Goal: Task Accomplishment & Management: Use online tool/utility

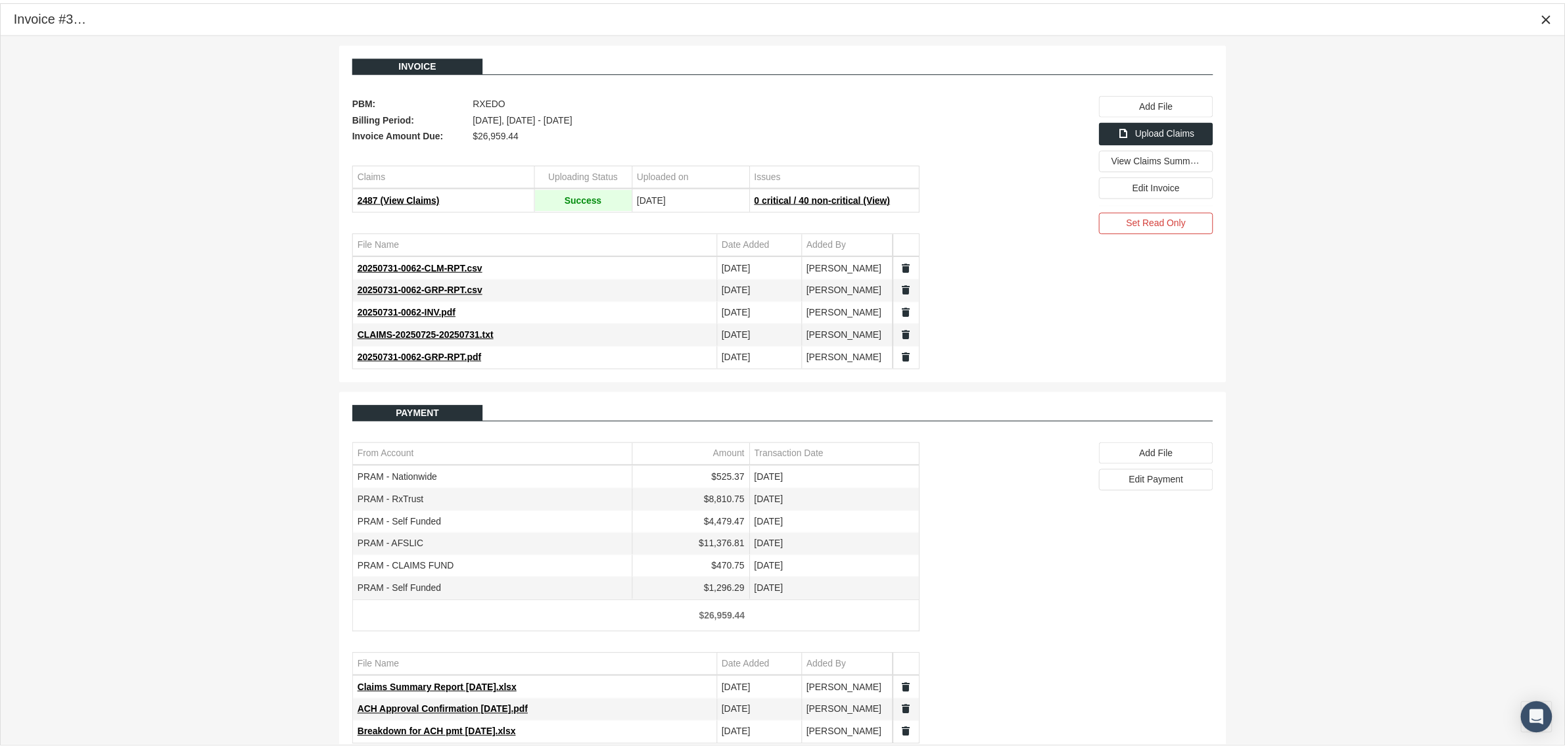
scroll to position [33, 0]
click at [1558, 17] on icon "Close" at bounding box center [1559, 17] width 12 height 12
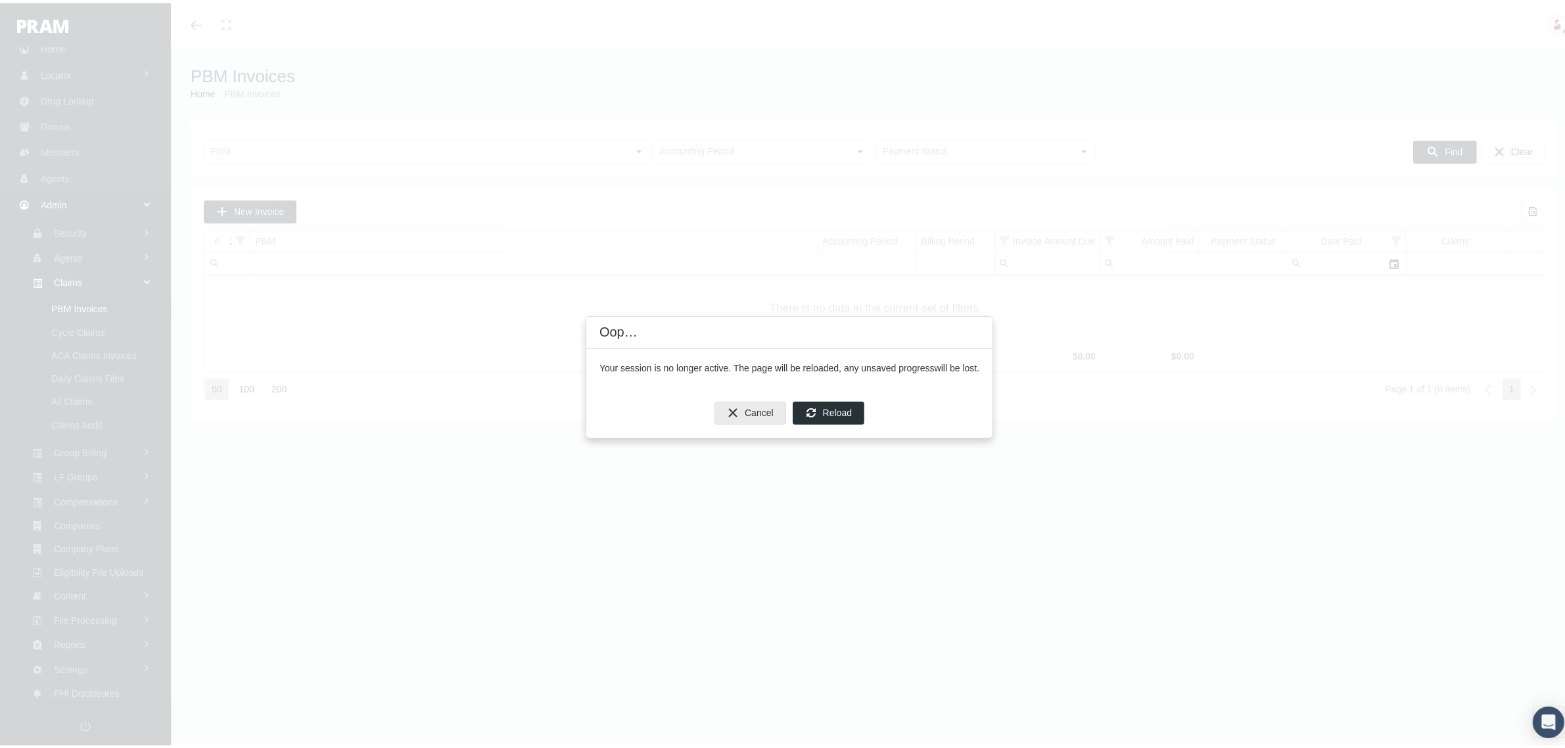
click at [750, 416] on div "Cancel" at bounding box center [750, 410] width 70 height 22
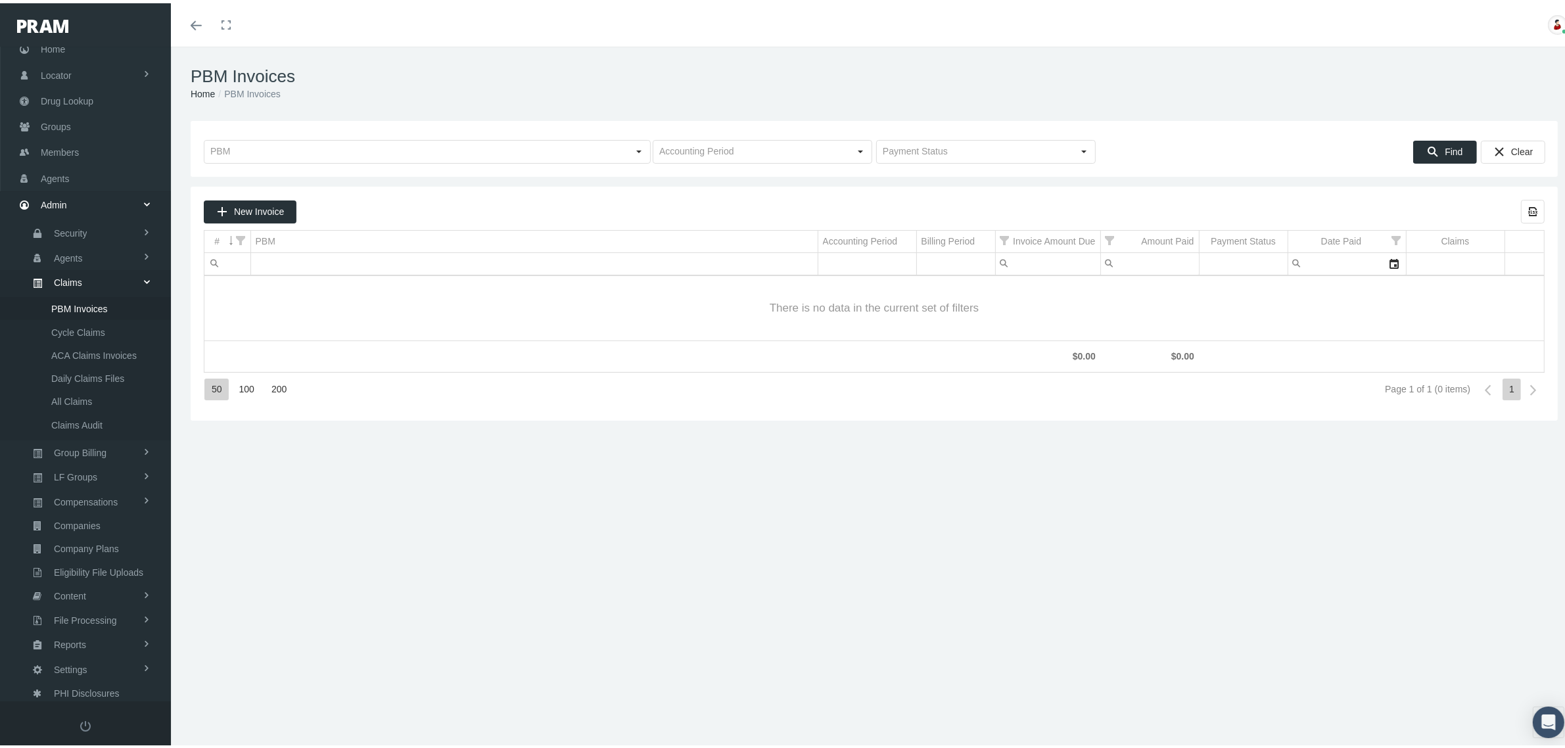
click at [57, 43] on div at bounding box center [85, 21] width 171 height 43
click at [51, 45] on span "Home" at bounding box center [53, 46] width 24 height 25
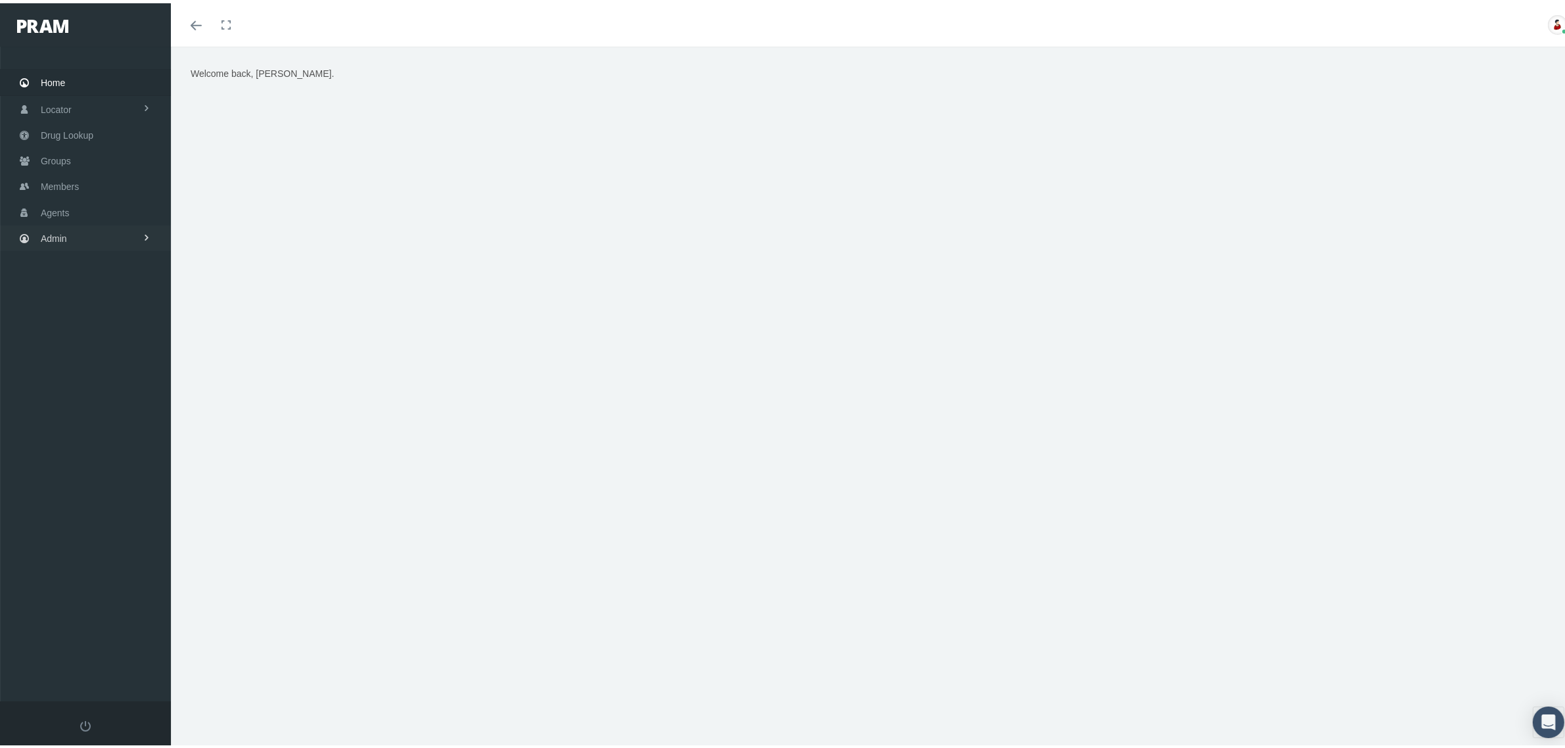
click at [113, 227] on link "Admin" at bounding box center [85, 235] width 171 height 26
click at [95, 304] on link "Claims" at bounding box center [85, 312] width 171 height 23
click at [95, 334] on span "PBM Invoices" at bounding box center [79, 339] width 57 height 22
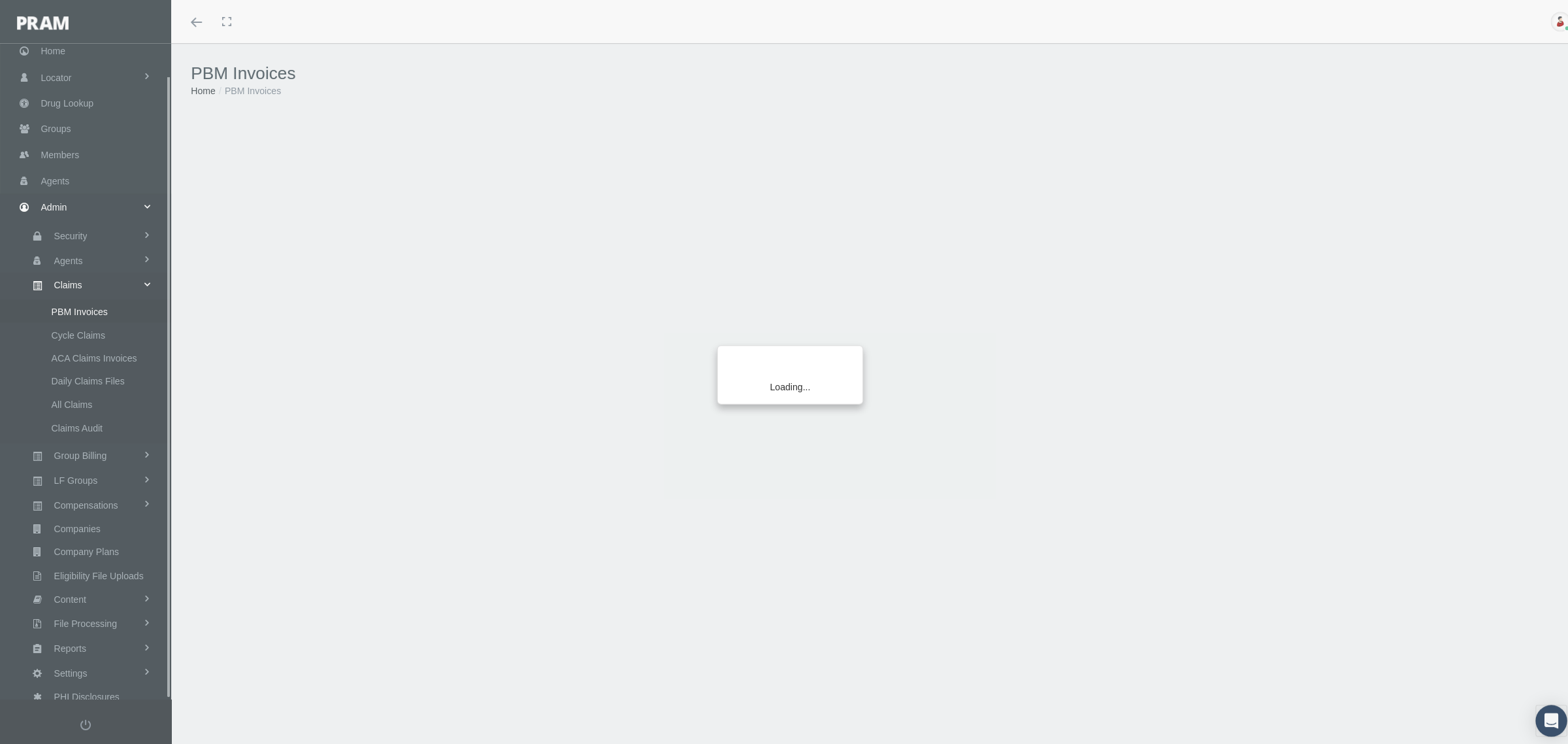
scroll to position [33, 0]
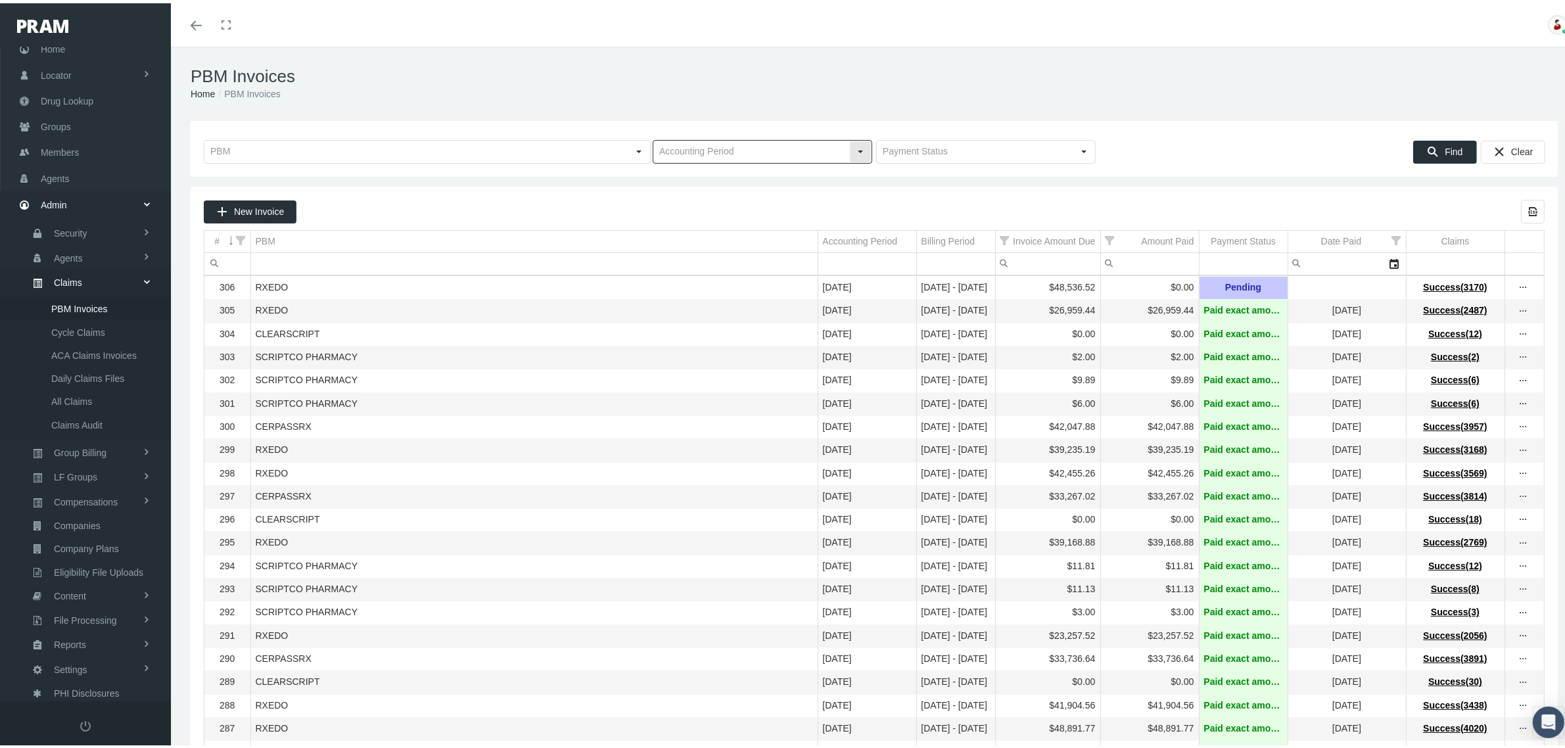
click at [853, 150] on div "Select" at bounding box center [860, 148] width 21 height 21
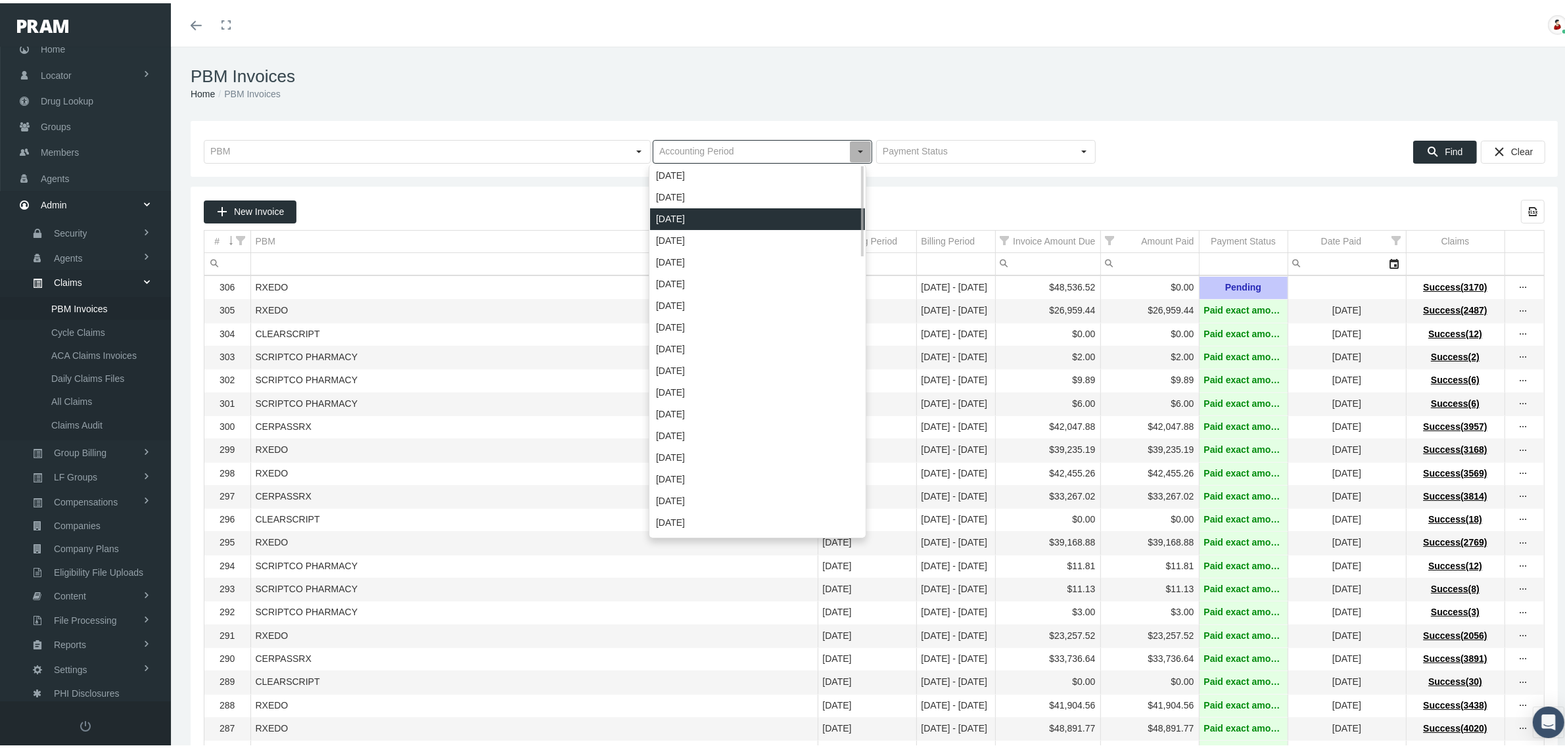
click at [693, 211] on div "[DATE]" at bounding box center [757, 216] width 215 height 22
type input "[DATE]"
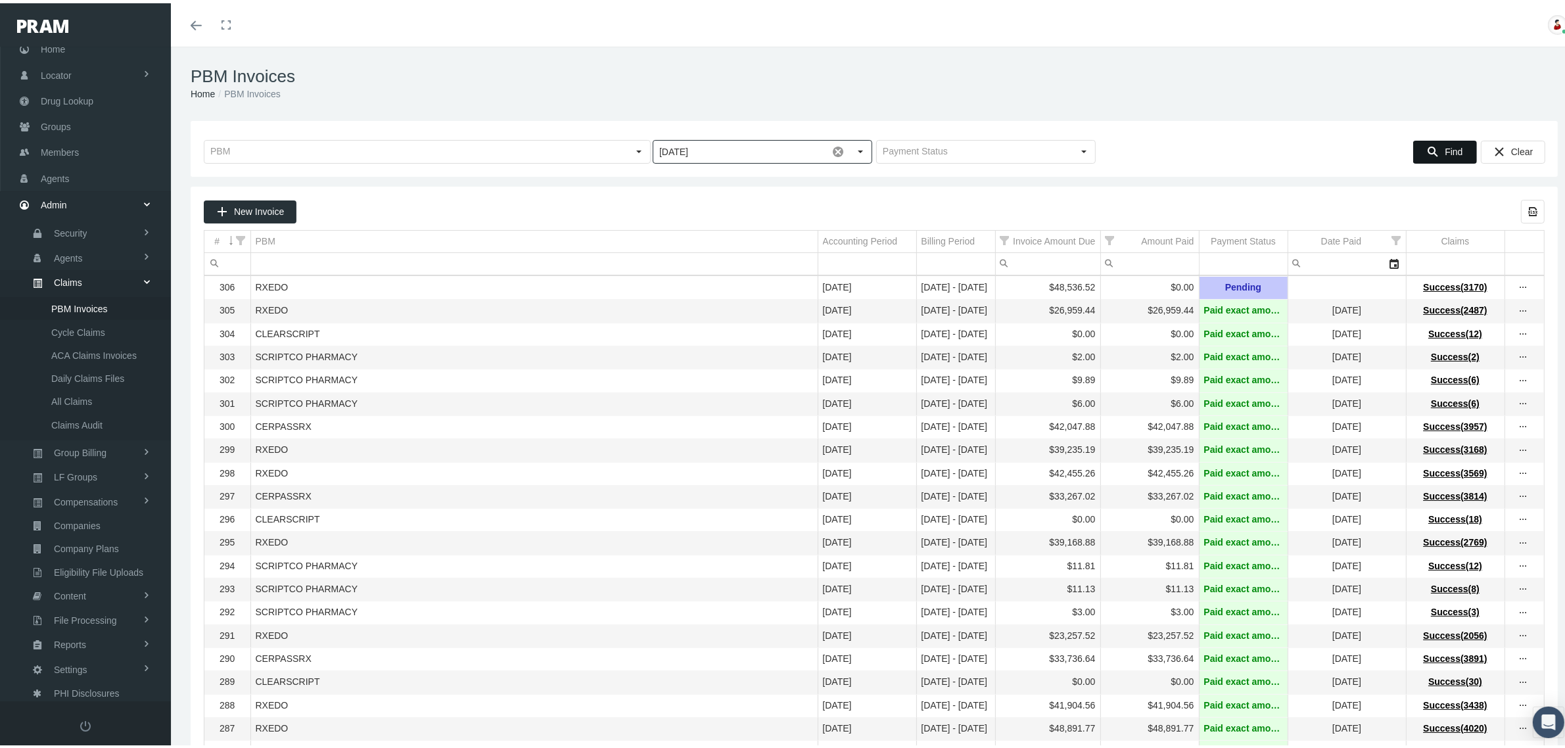
click at [1437, 139] on div "Find" at bounding box center [1445, 149] width 62 height 22
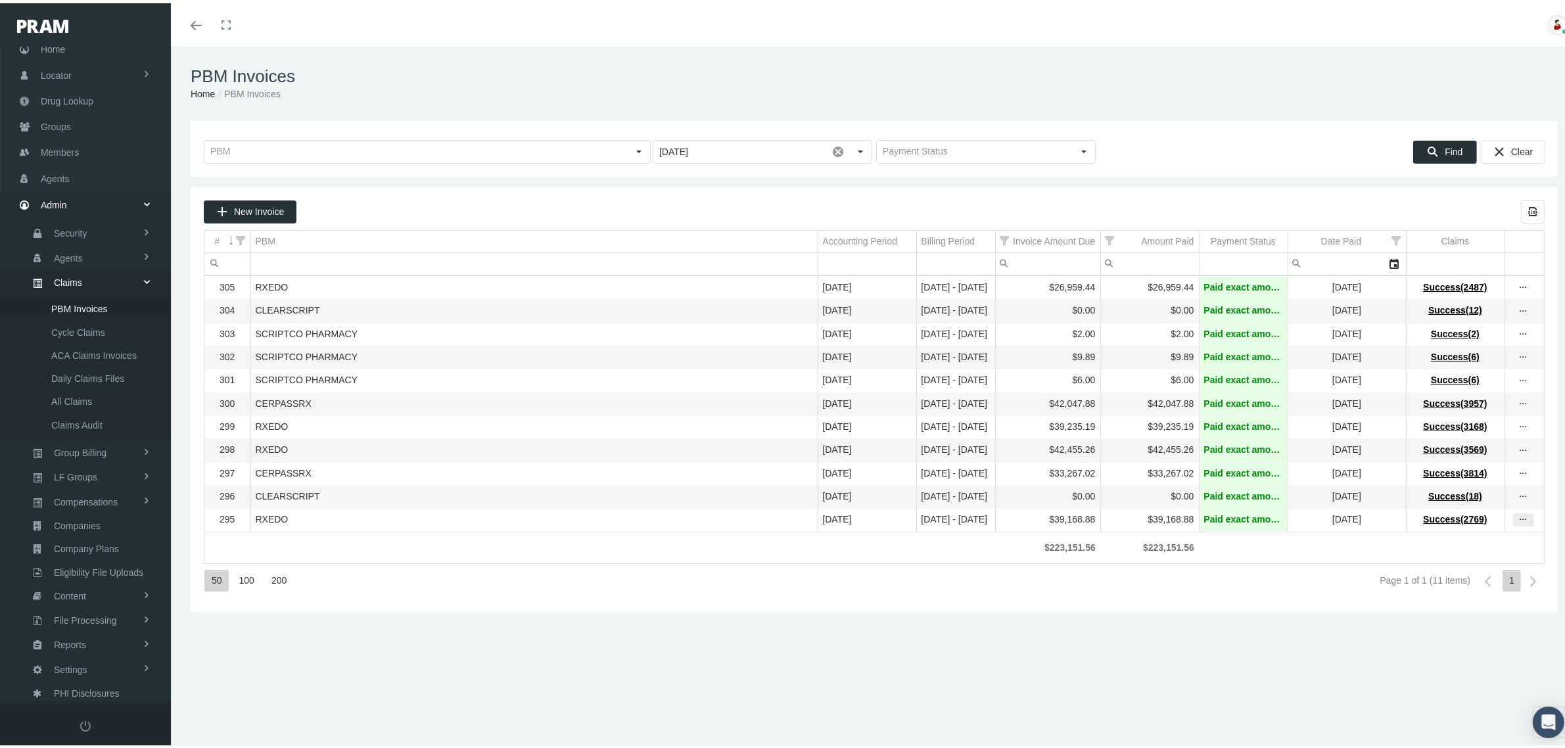
click at [1518, 523] on icon "more" at bounding box center [1524, 517] width 12 height 12
click at [1461, 543] on div "View Invoice" at bounding box center [1455, 552] width 129 height 28
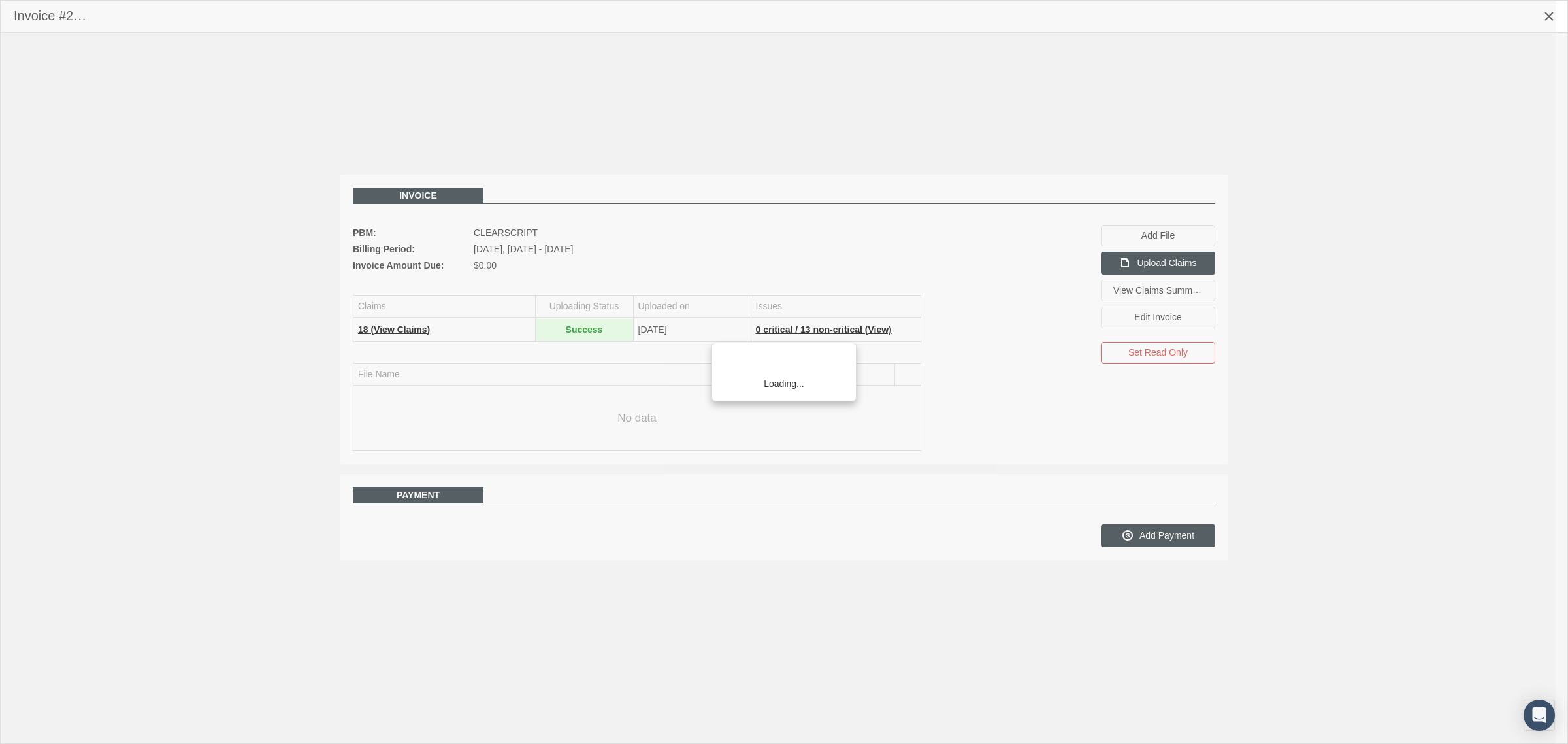
scroll to position [33, 0]
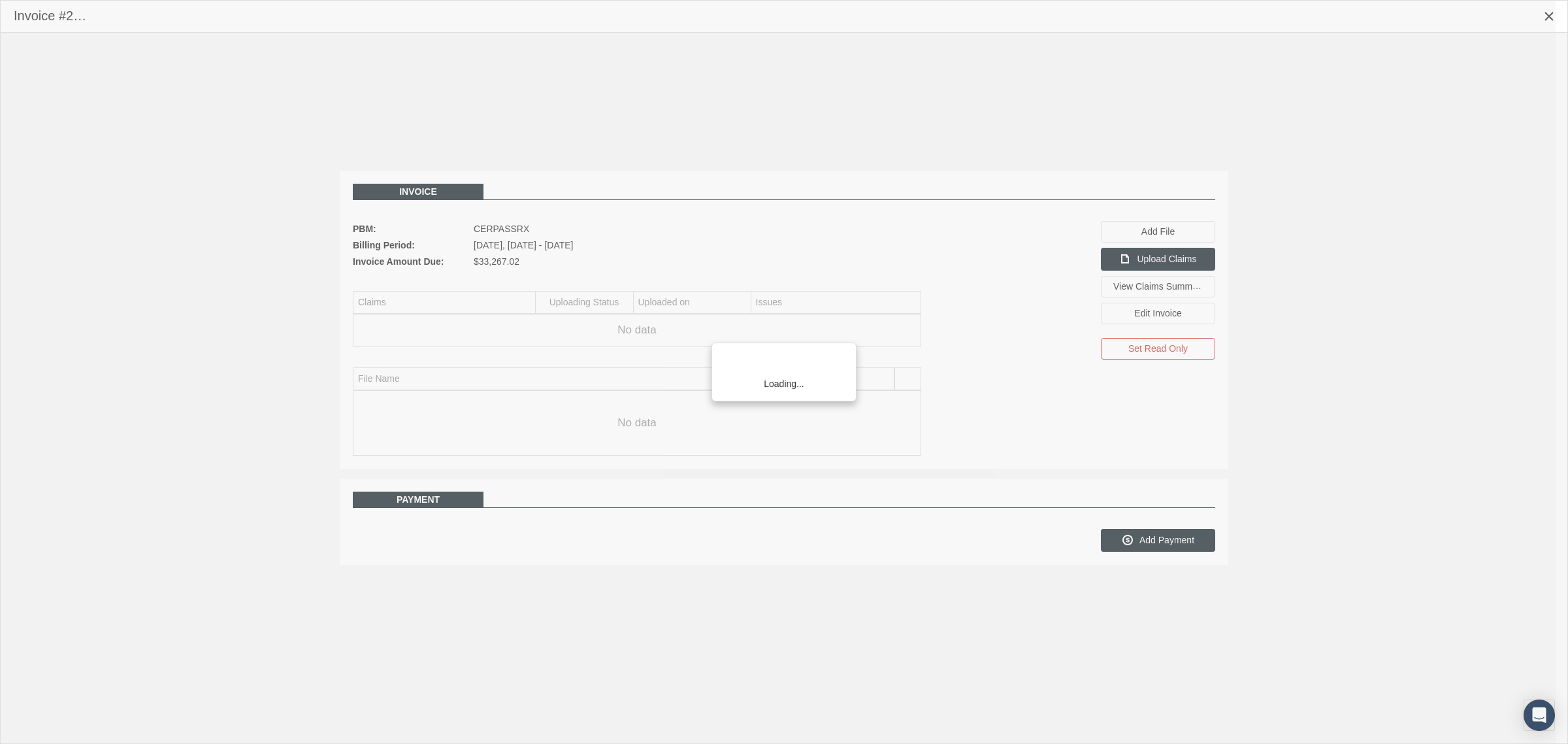
scroll to position [33, 0]
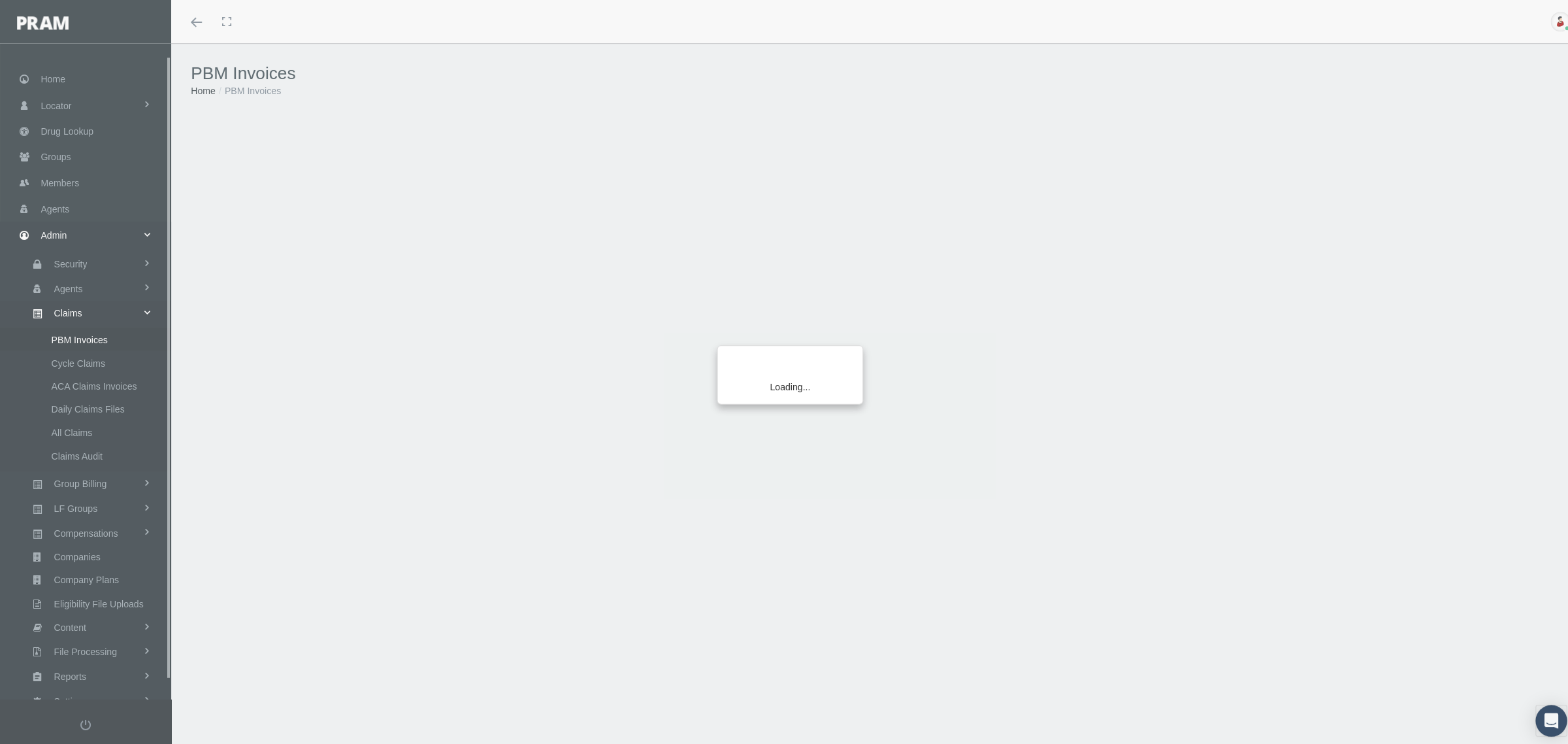
scroll to position [33, 0]
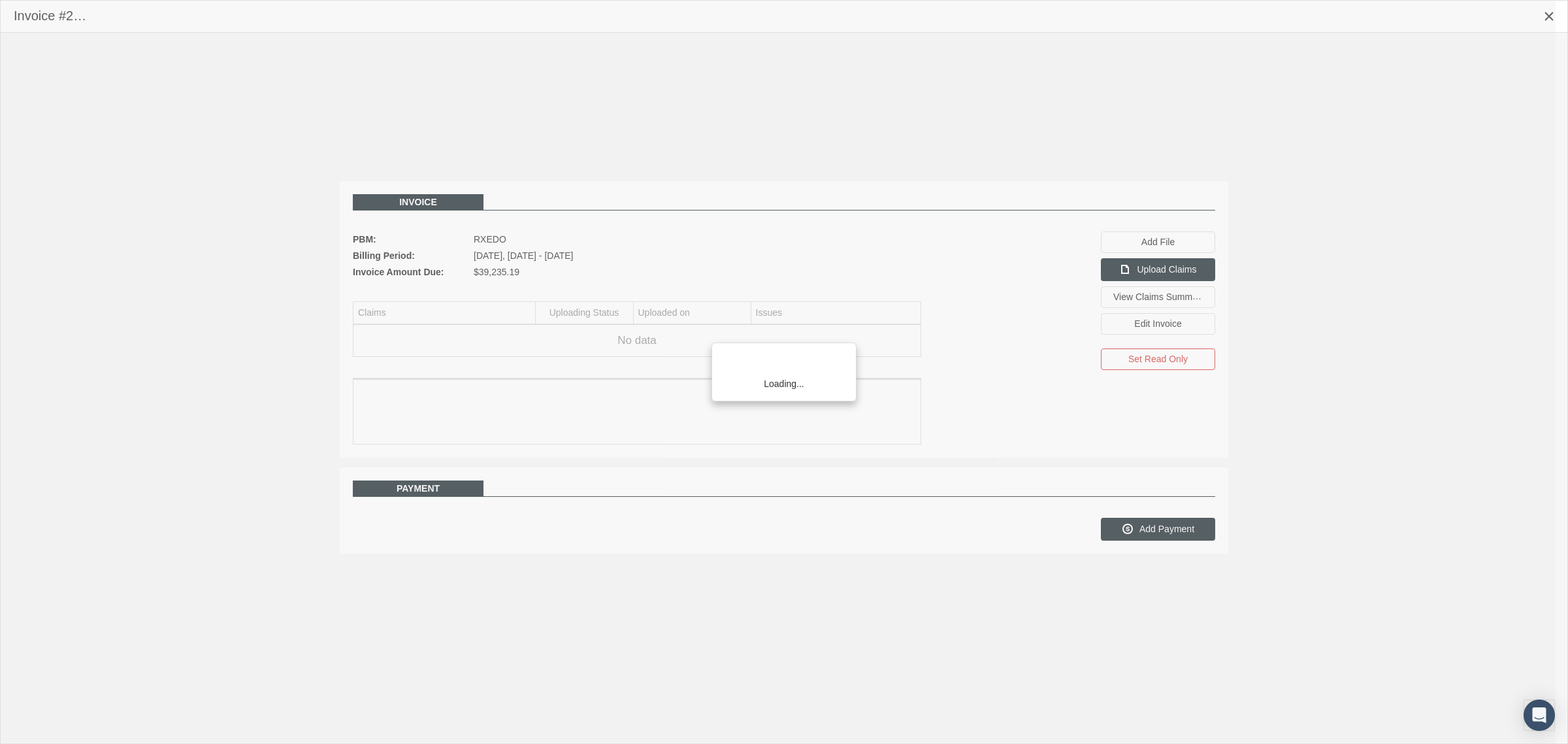
scroll to position [33, 0]
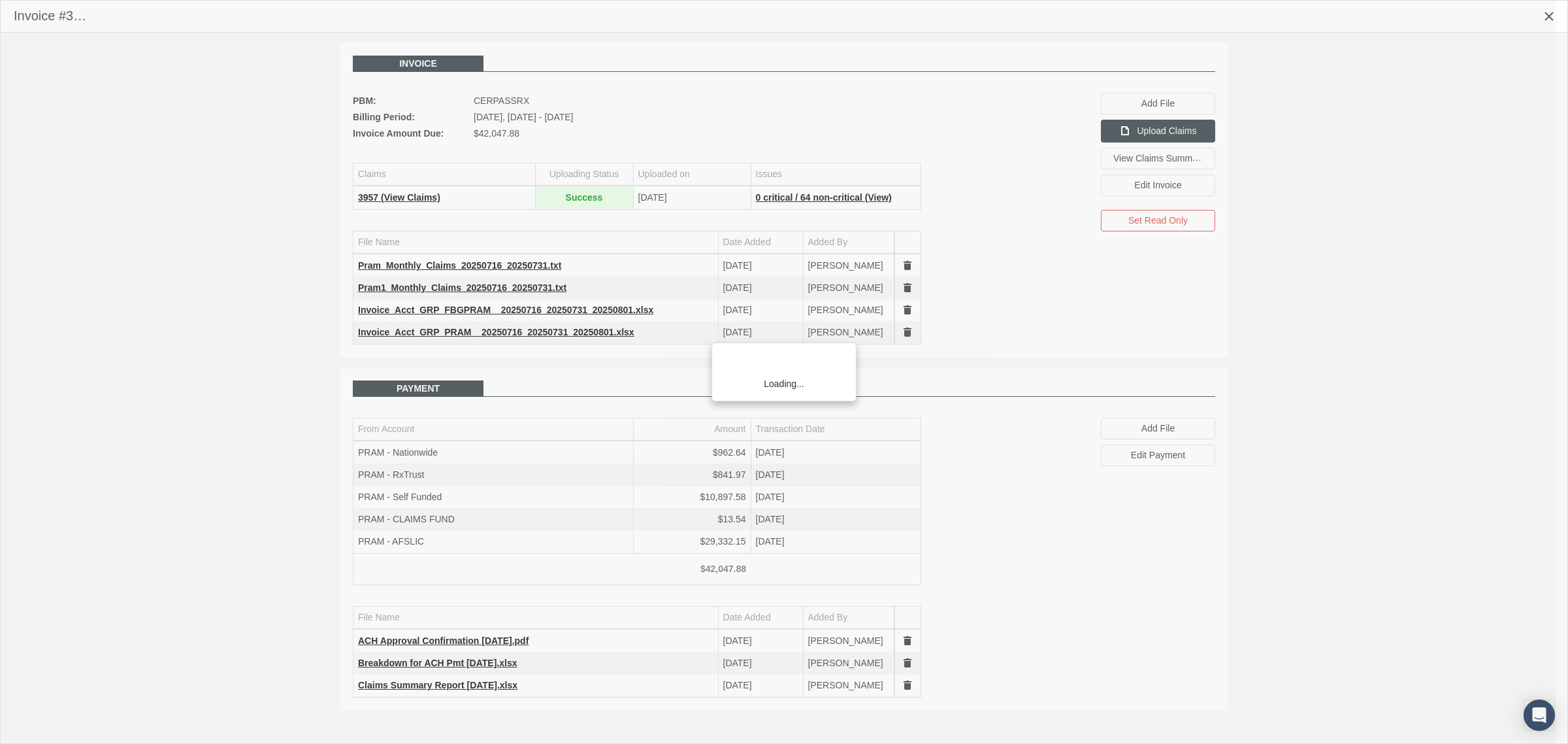
scroll to position [33, 0]
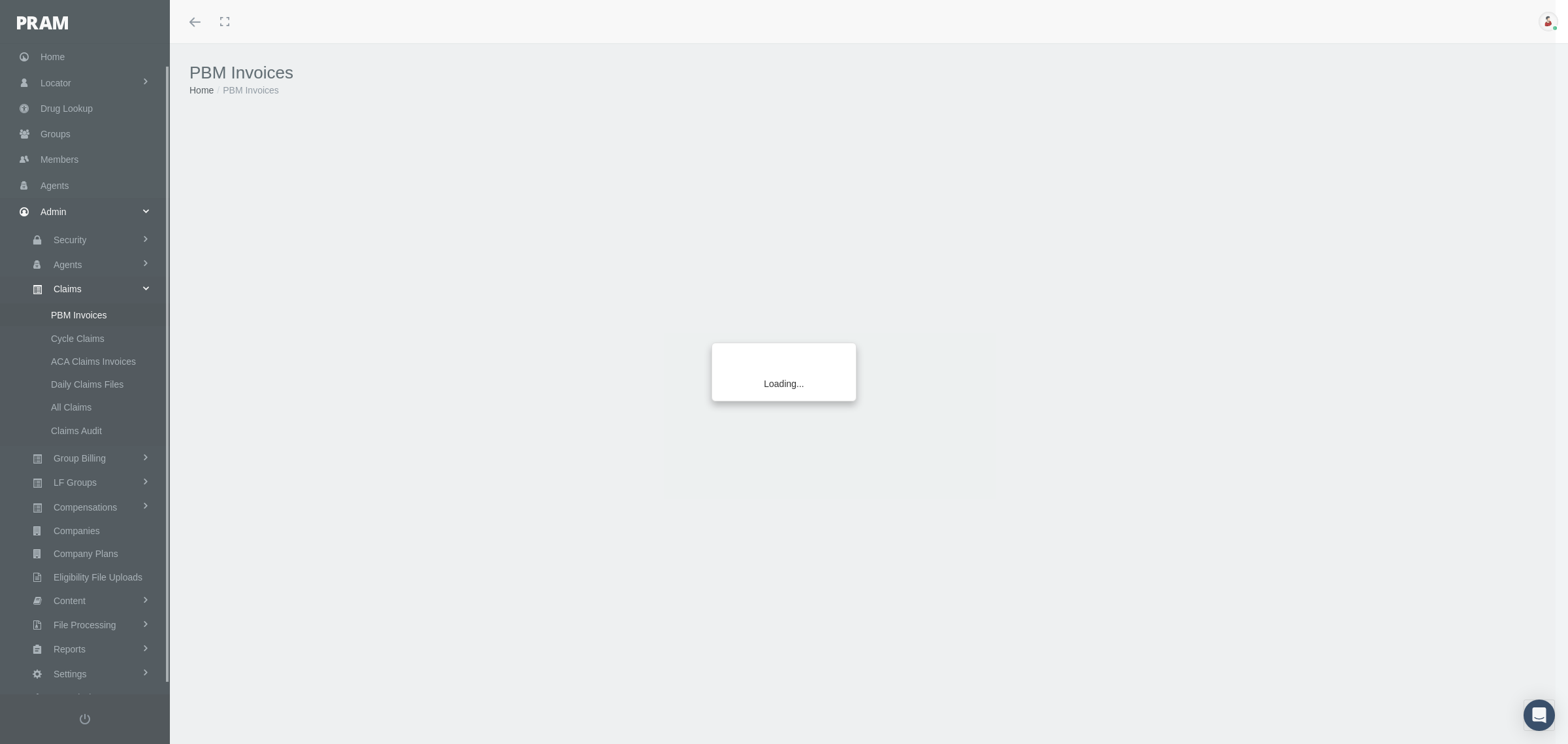
scroll to position [33, 0]
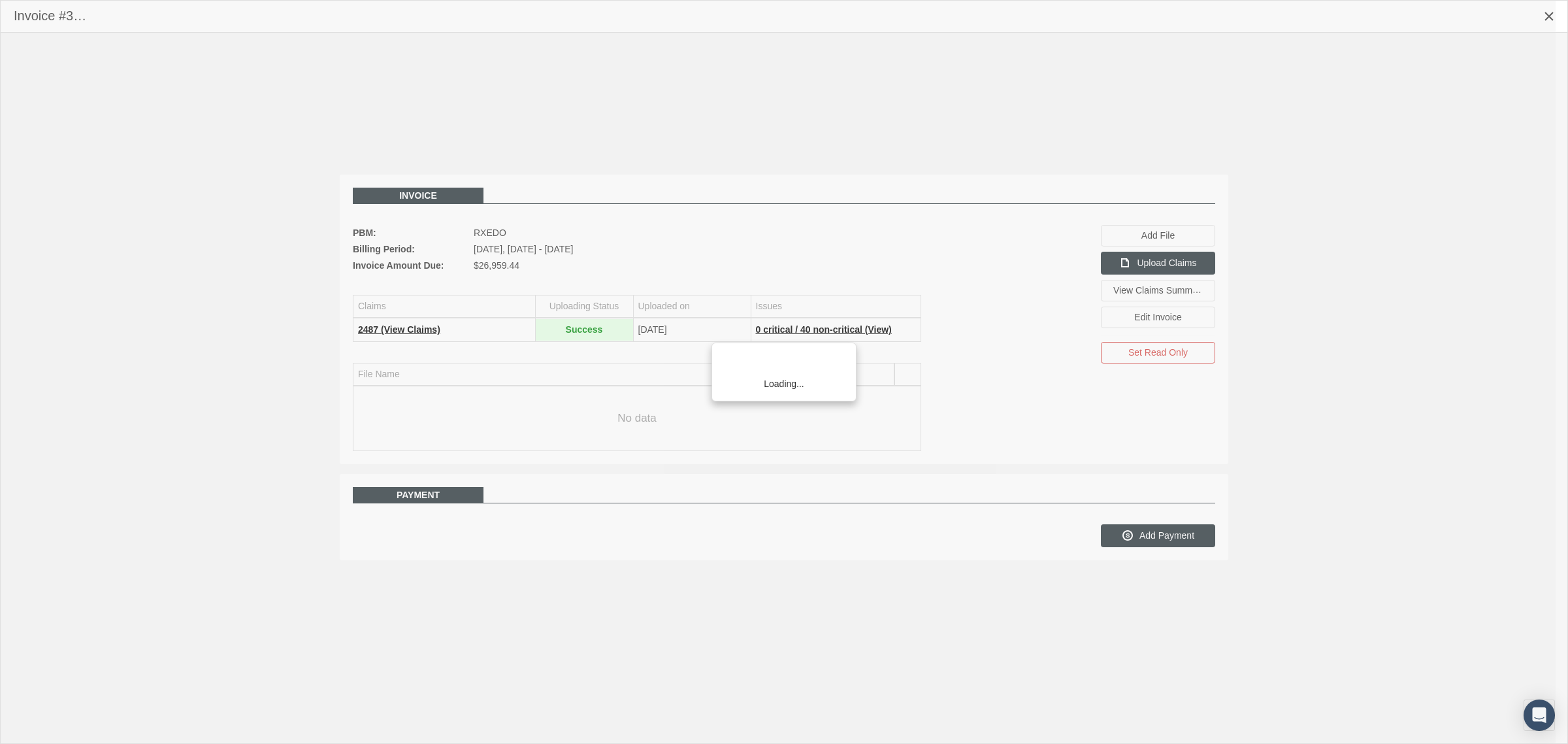
scroll to position [33, 0]
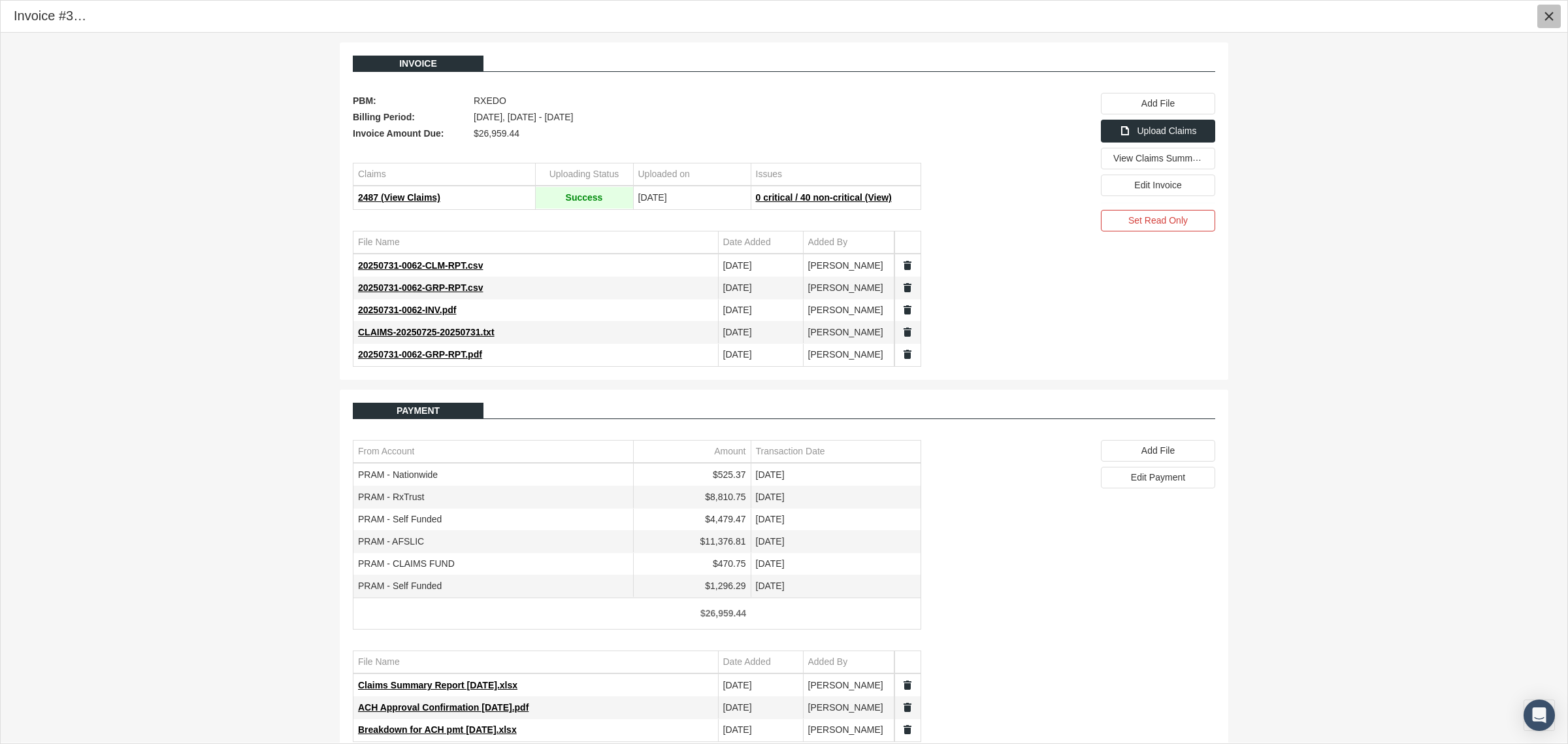
click at [1546, 16] on icon "Close" at bounding box center [1550, 17] width 12 height 12
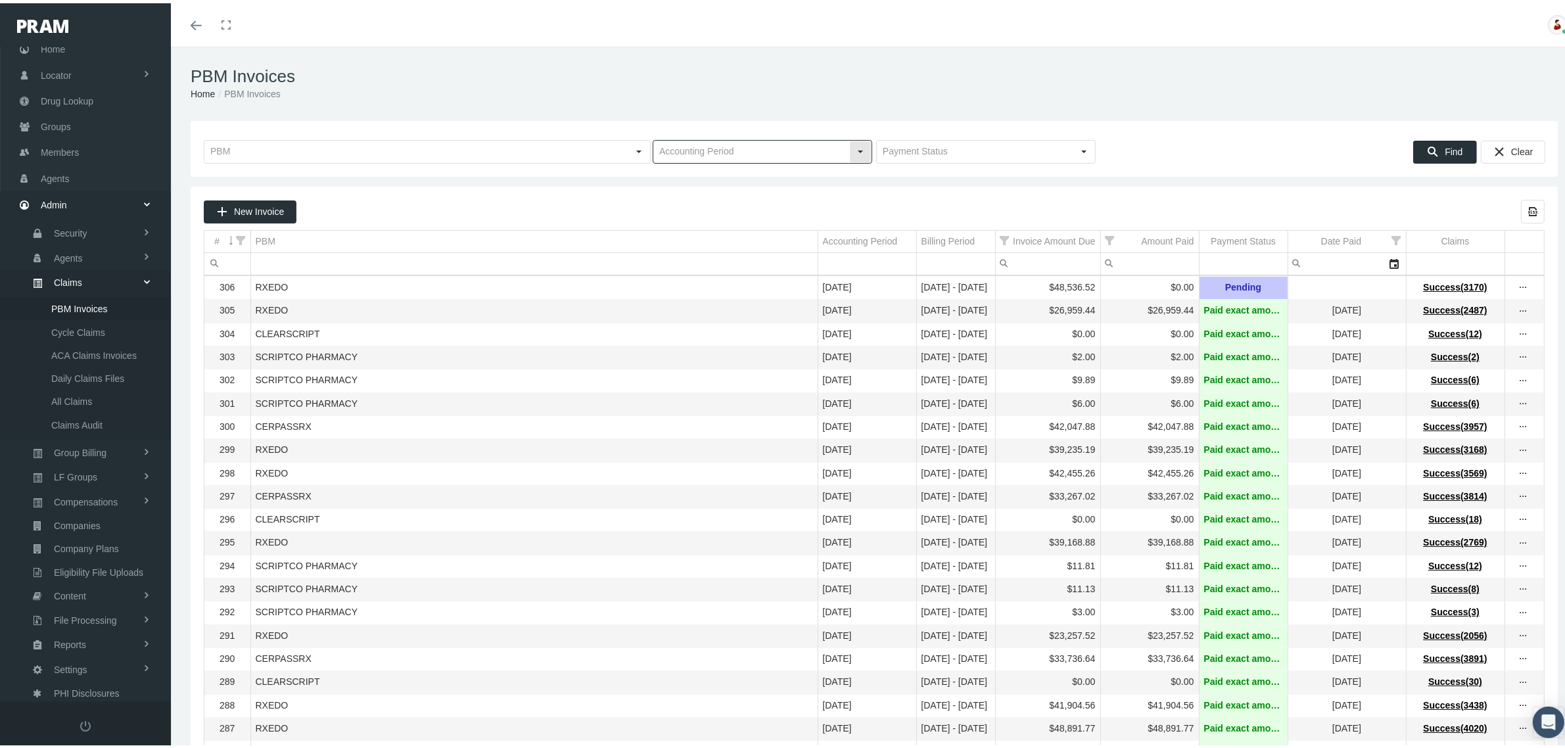
click at [856, 145] on div "Select" at bounding box center [860, 148] width 21 height 21
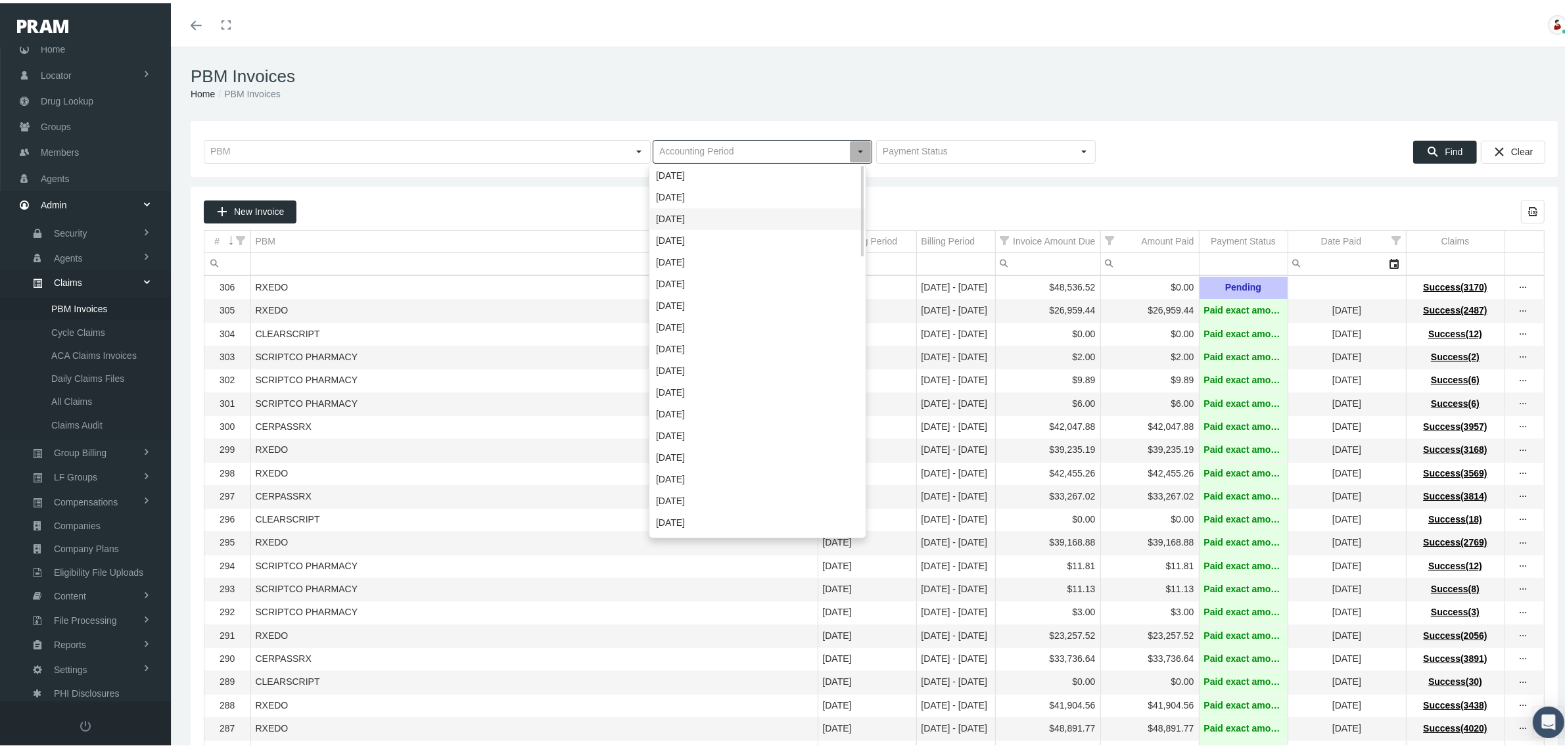
click at [688, 210] on div "[DATE]" at bounding box center [757, 216] width 215 height 22
type input "[DATE]"
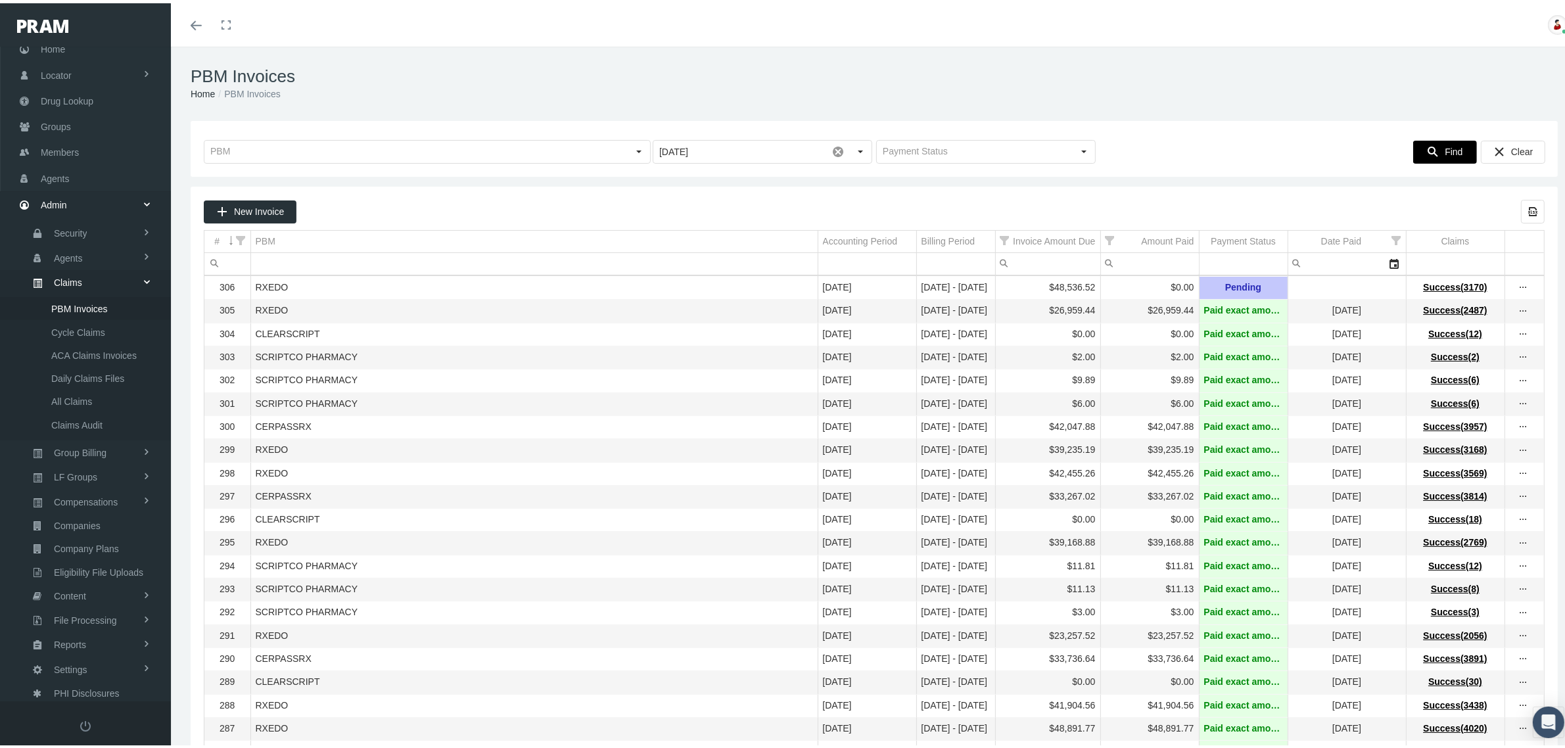
click at [1445, 145] on span "Find" at bounding box center [1454, 148] width 18 height 11
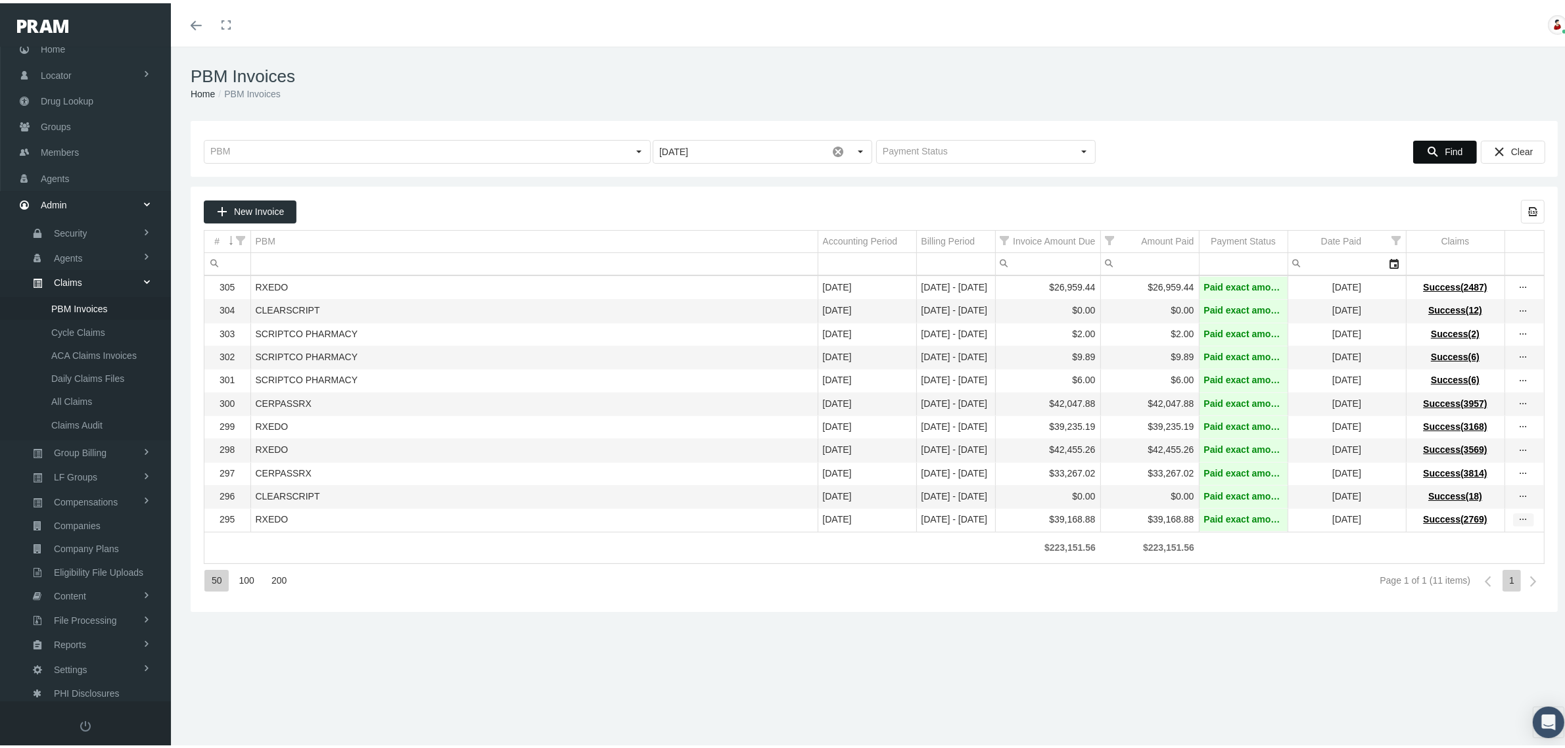
click at [1518, 523] on icon "more" at bounding box center [1524, 517] width 12 height 12
click at [1476, 548] on div "View Invoice" at bounding box center [1455, 552] width 129 height 28
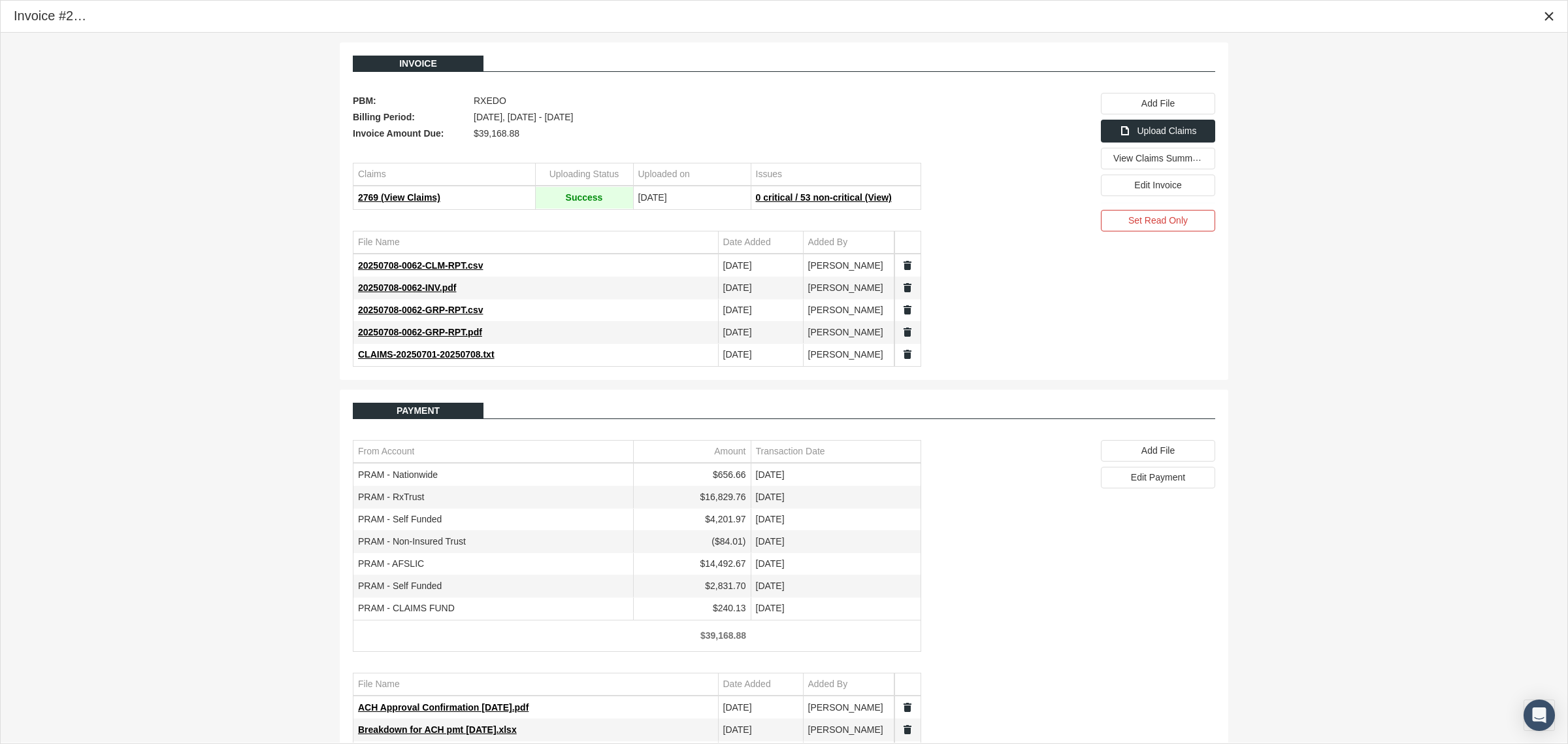
scroll to position [51, 0]
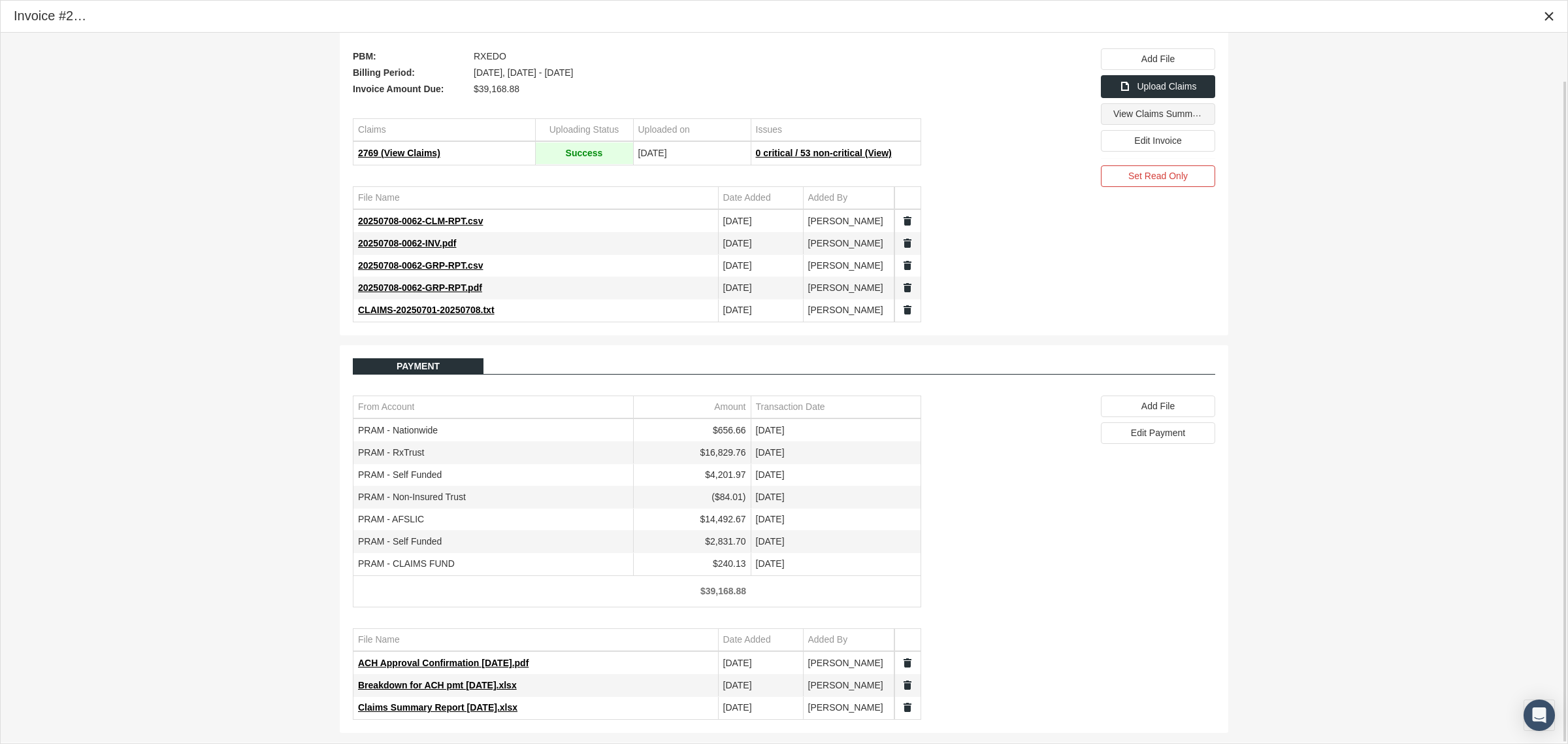
click at [1163, 114] on span "View Claims Summary" at bounding box center [1159, 112] width 92 height 11
